Goal: Check status: Check status

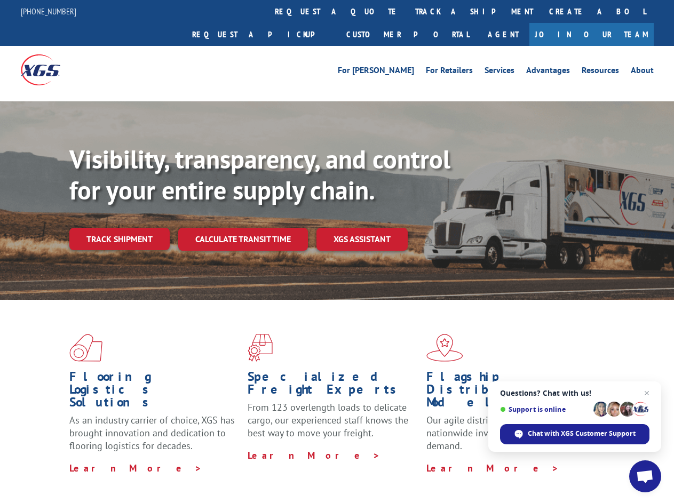
click at [337, 251] on div "Visibility, transparency, and control for your entire supply chain. Track shipm…" at bounding box center [371, 218] width 604 height 149
click at [407, 11] on link "track a shipment" at bounding box center [474, 11] width 134 height 23
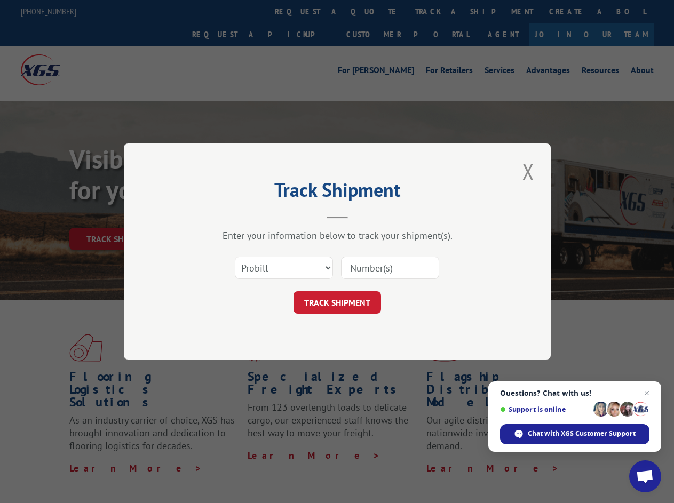
click at [372, 11] on div "Track Shipment Enter your information below to track your shipment(s). Select c…" at bounding box center [337, 251] width 674 height 503
click at [439, 11] on div "Track Shipment Enter your information below to track your shipment(s). Select c…" at bounding box center [337, 251] width 674 height 503
click at [119, 215] on div "Track Shipment Enter your information below to track your shipment(s). Select c…" at bounding box center [337, 251] width 674 height 503
click at [242, 215] on header "Track Shipment" at bounding box center [337, 200] width 320 height 36
click at [362, 215] on header "Track Shipment" at bounding box center [337, 200] width 320 height 36
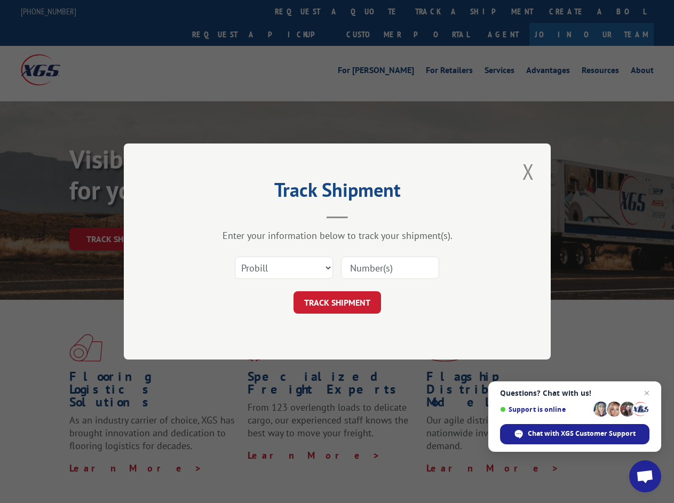
click at [645, 476] on span "Open chat" at bounding box center [645, 477] width 18 height 15
